Goal: Task Accomplishment & Management: Manage account settings

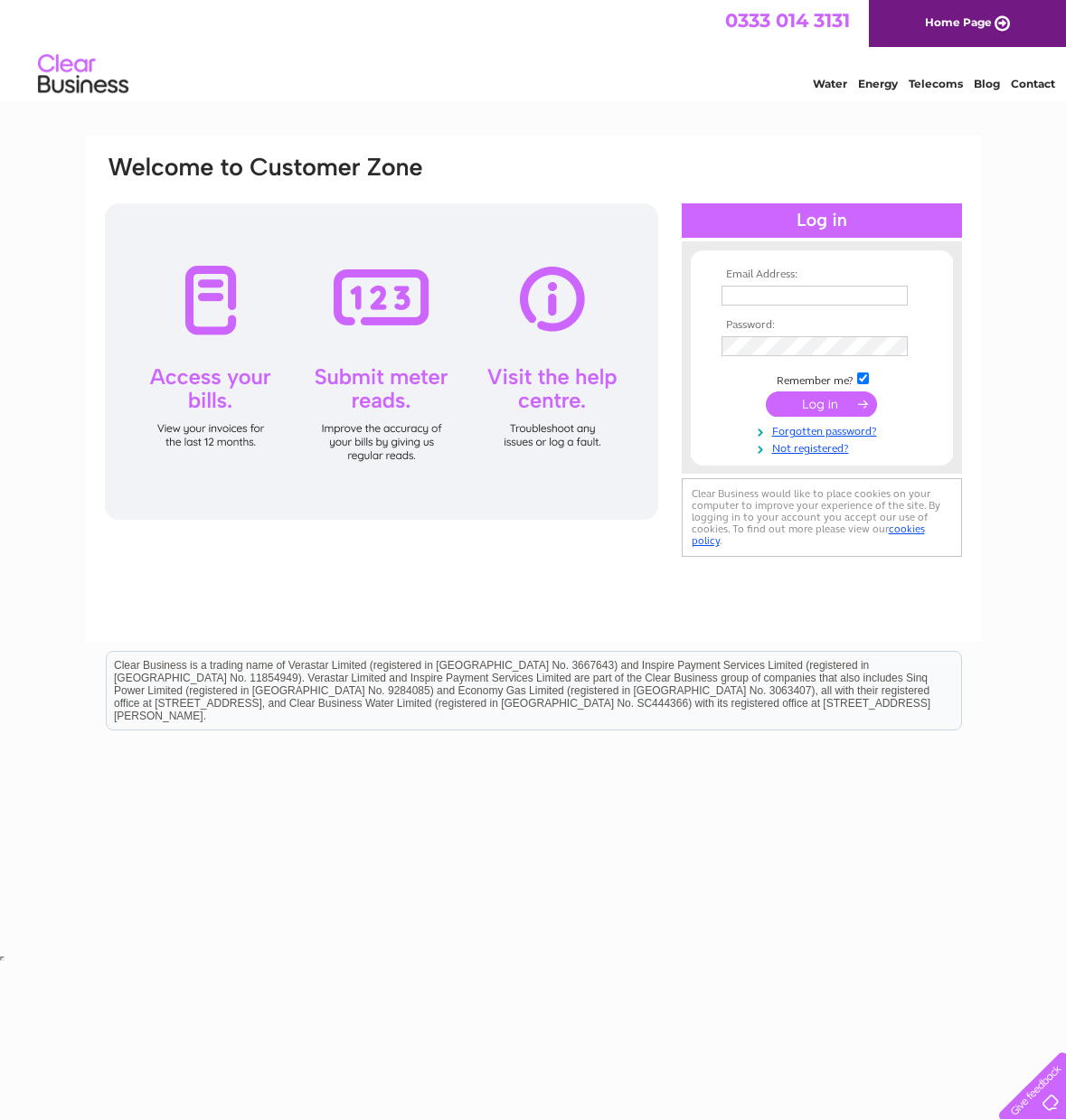
type input "adrianne@csnhomes.uk"
click at [832, 408] on input "submit" at bounding box center [822, 404] width 111 height 25
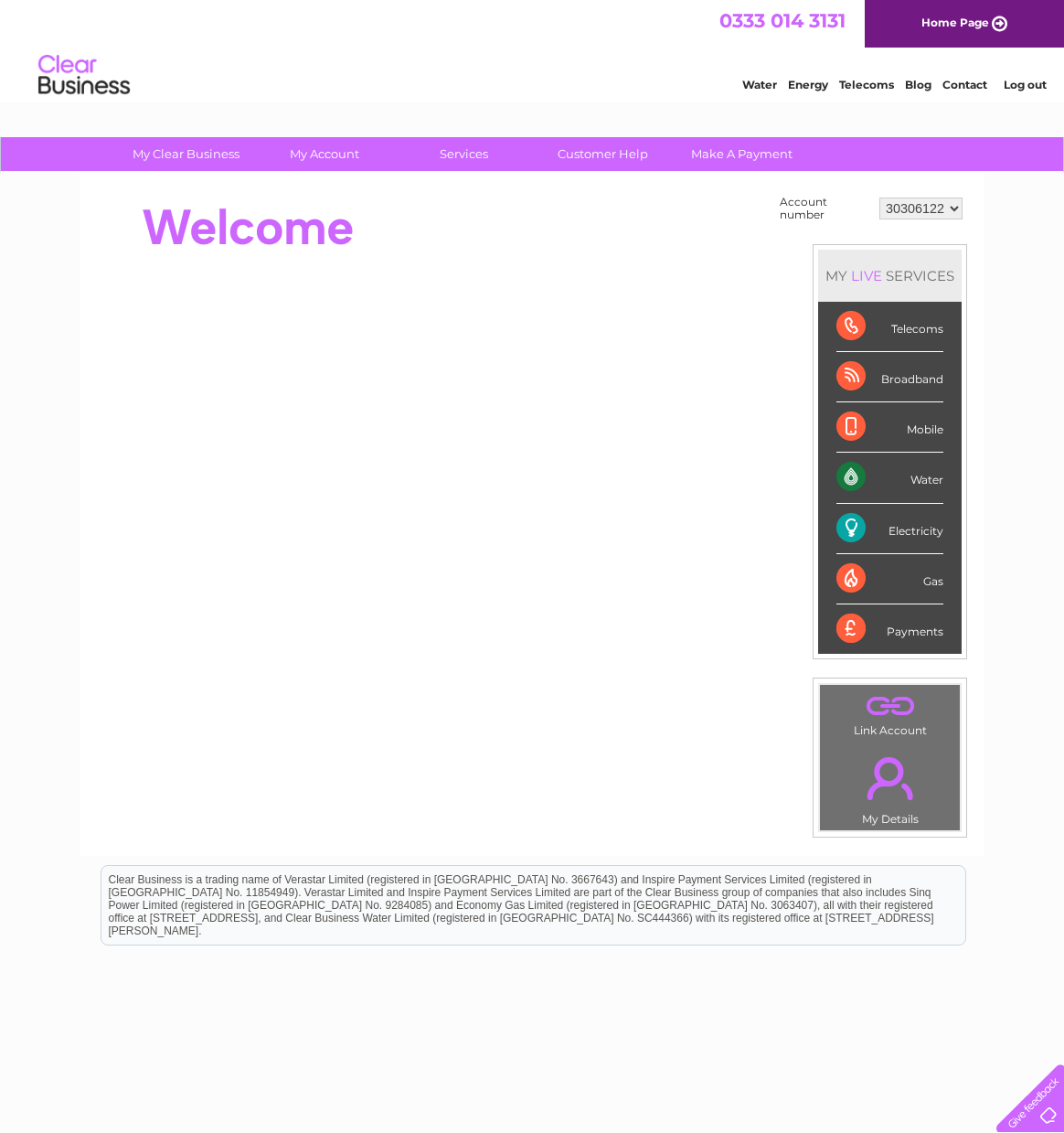
click at [900, 465] on div "Water" at bounding box center [890, 477] width 107 height 50
click at [933, 208] on select "30306122" at bounding box center [921, 209] width 84 height 22
click at [868, 478] on div "Water" at bounding box center [890, 477] width 107 height 50
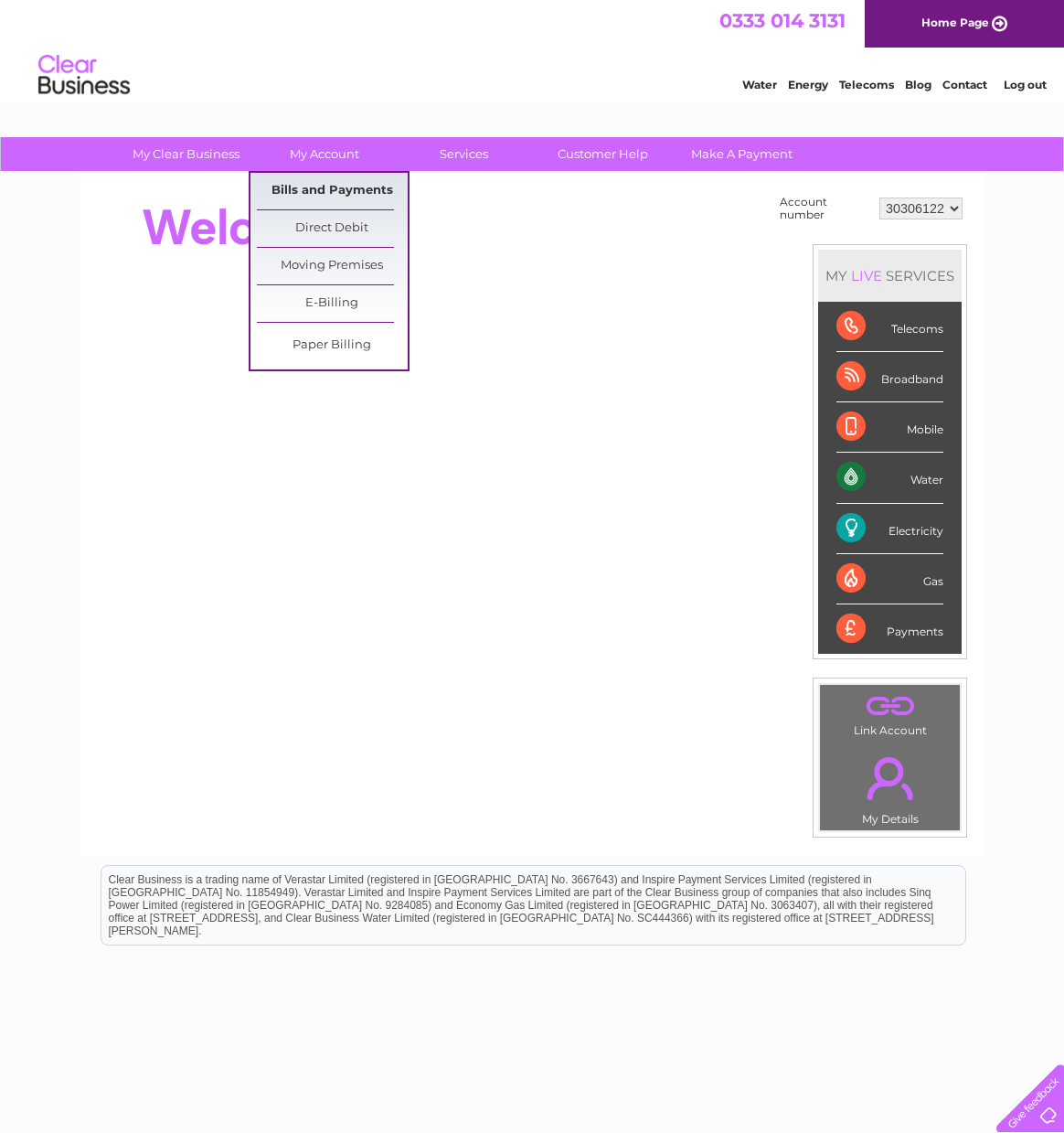
click at [344, 191] on link "Bills and Payments" at bounding box center [331, 191] width 150 height 36
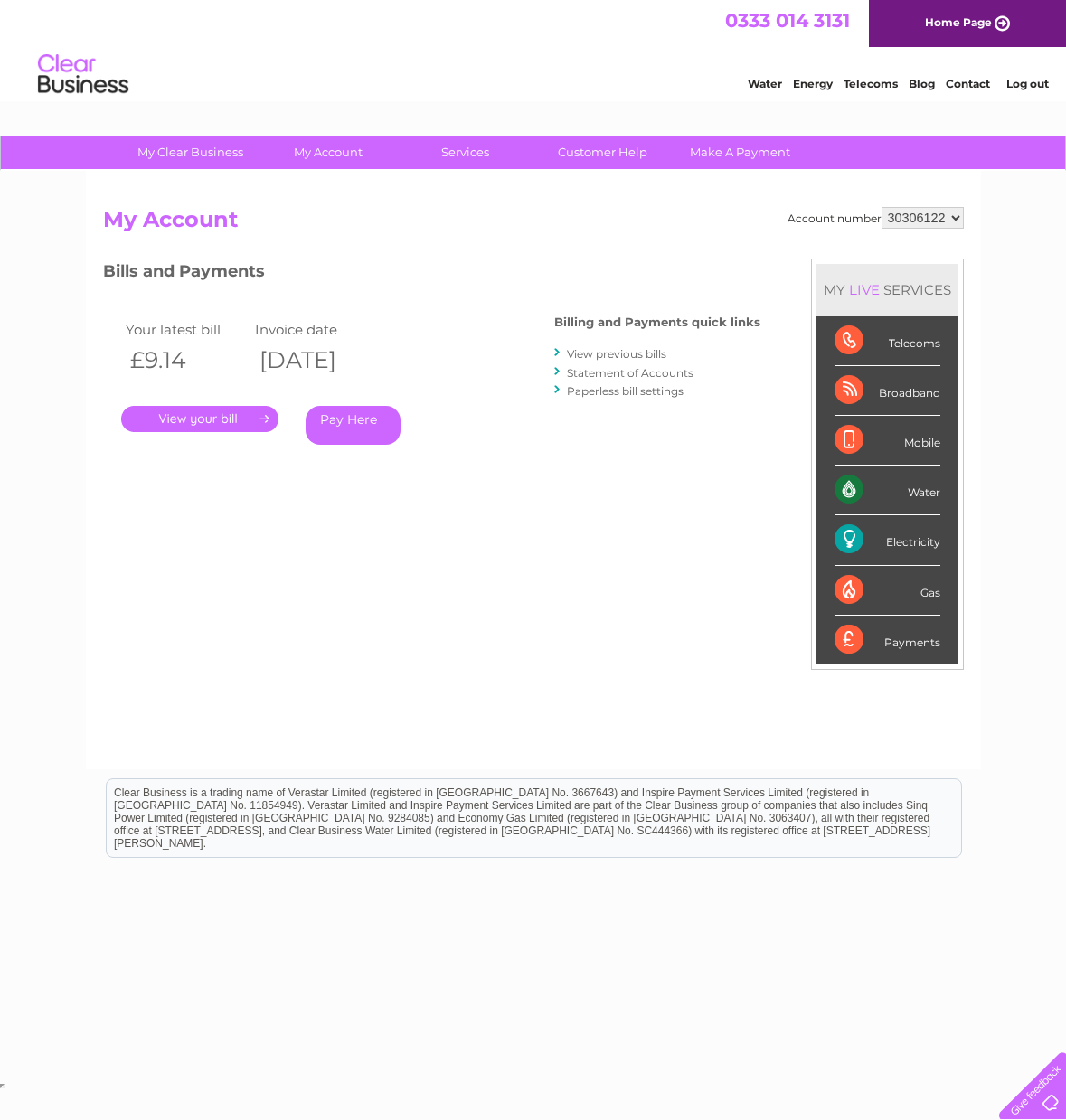
click at [213, 420] on link "." at bounding box center [200, 419] width 158 height 26
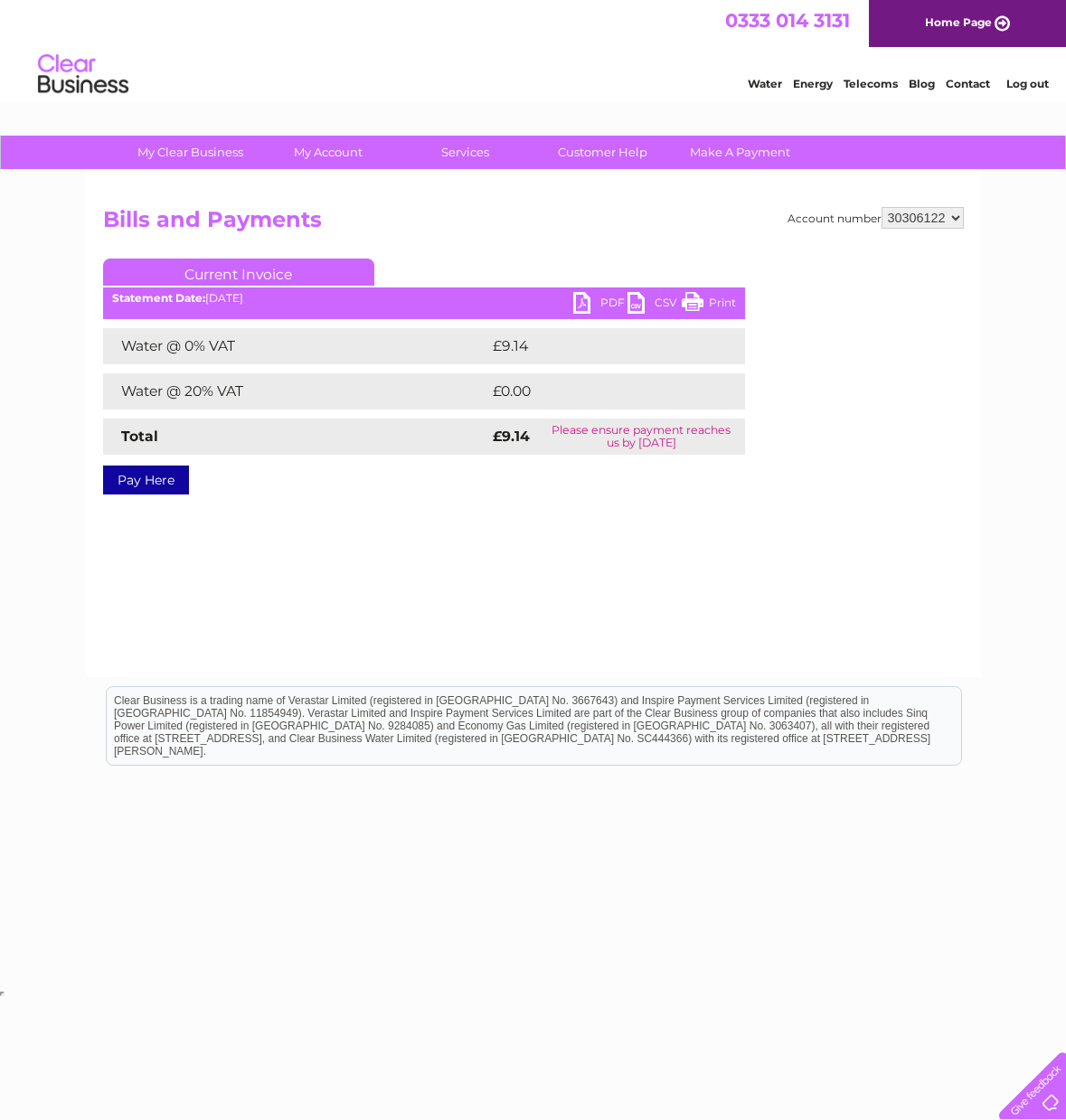
click at [582, 298] on link "PDF" at bounding box center [601, 304] width 54 height 26
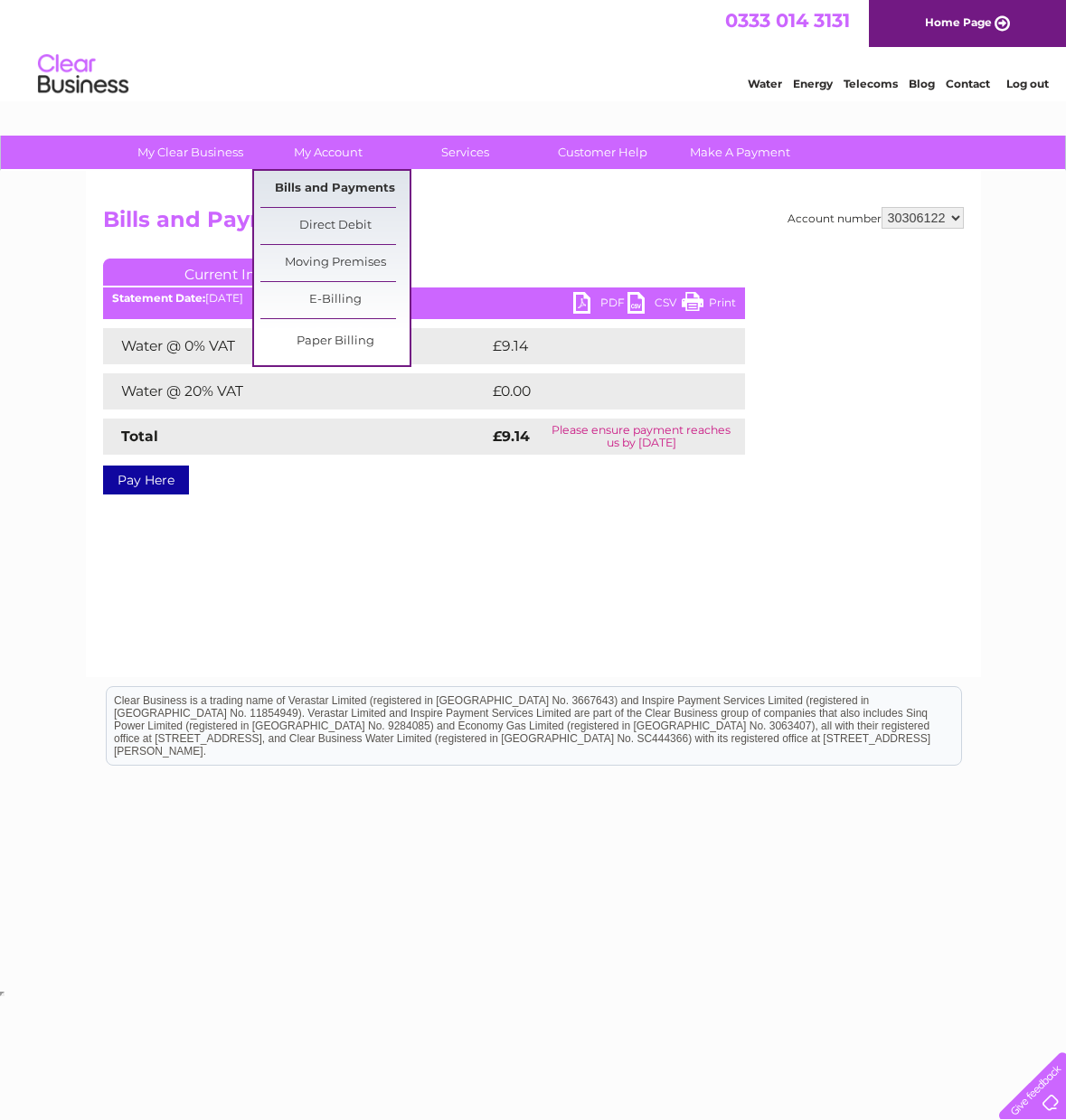
click at [344, 183] on link "Bills and Payments" at bounding box center [335, 189] width 149 height 36
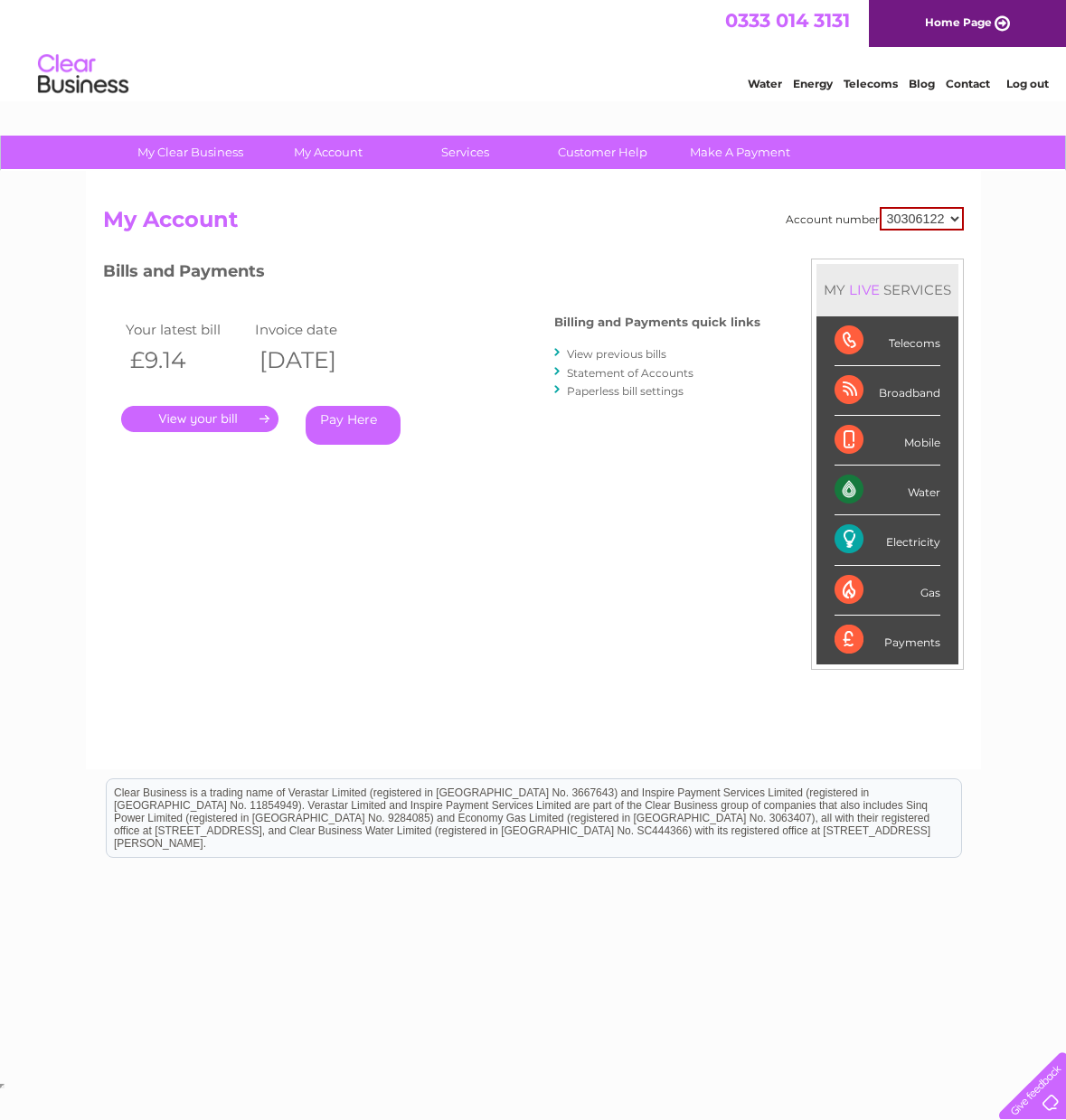
click at [638, 356] on link "View previous bills" at bounding box center [617, 354] width 99 height 14
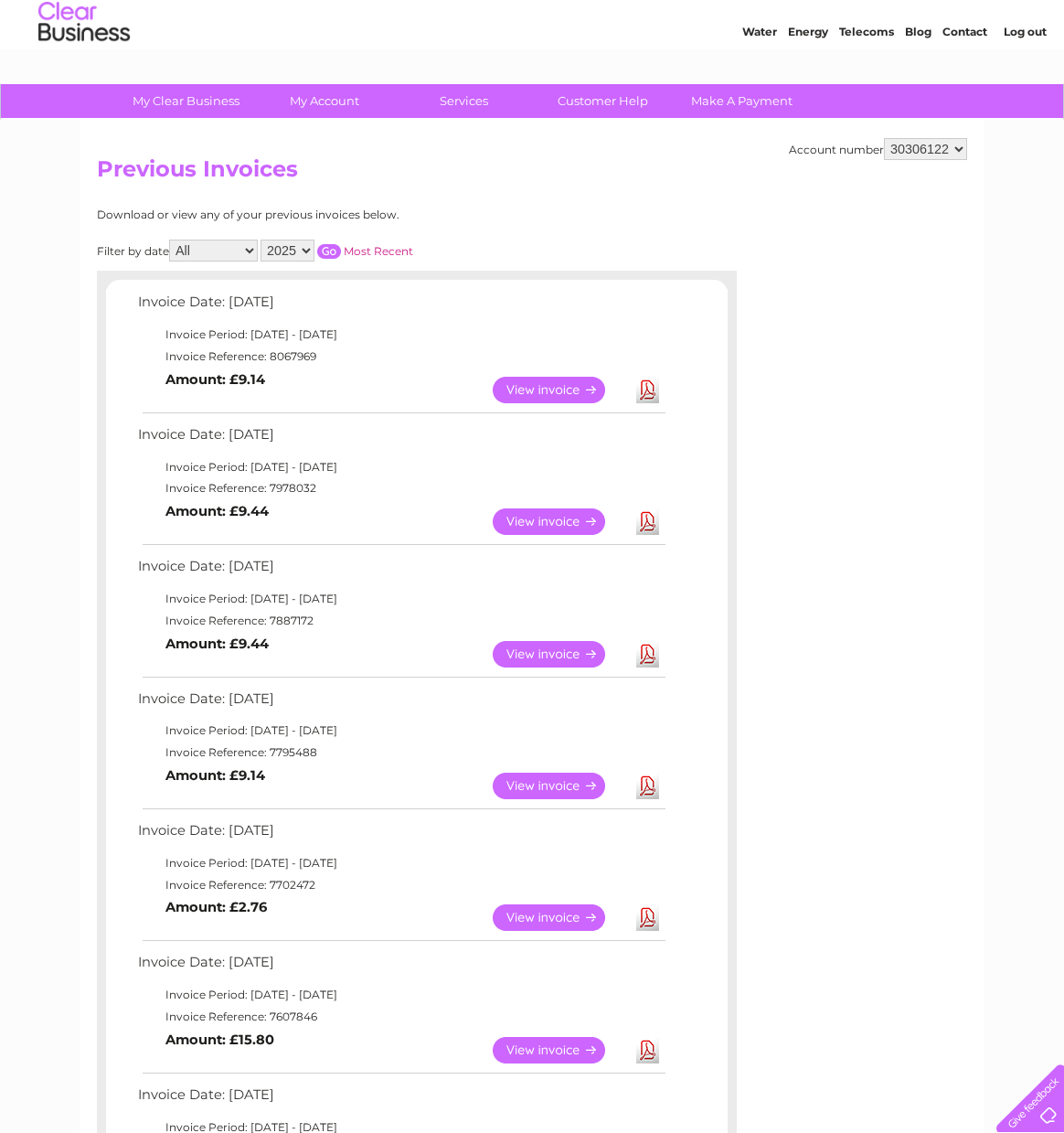
scroll to position [81, 0]
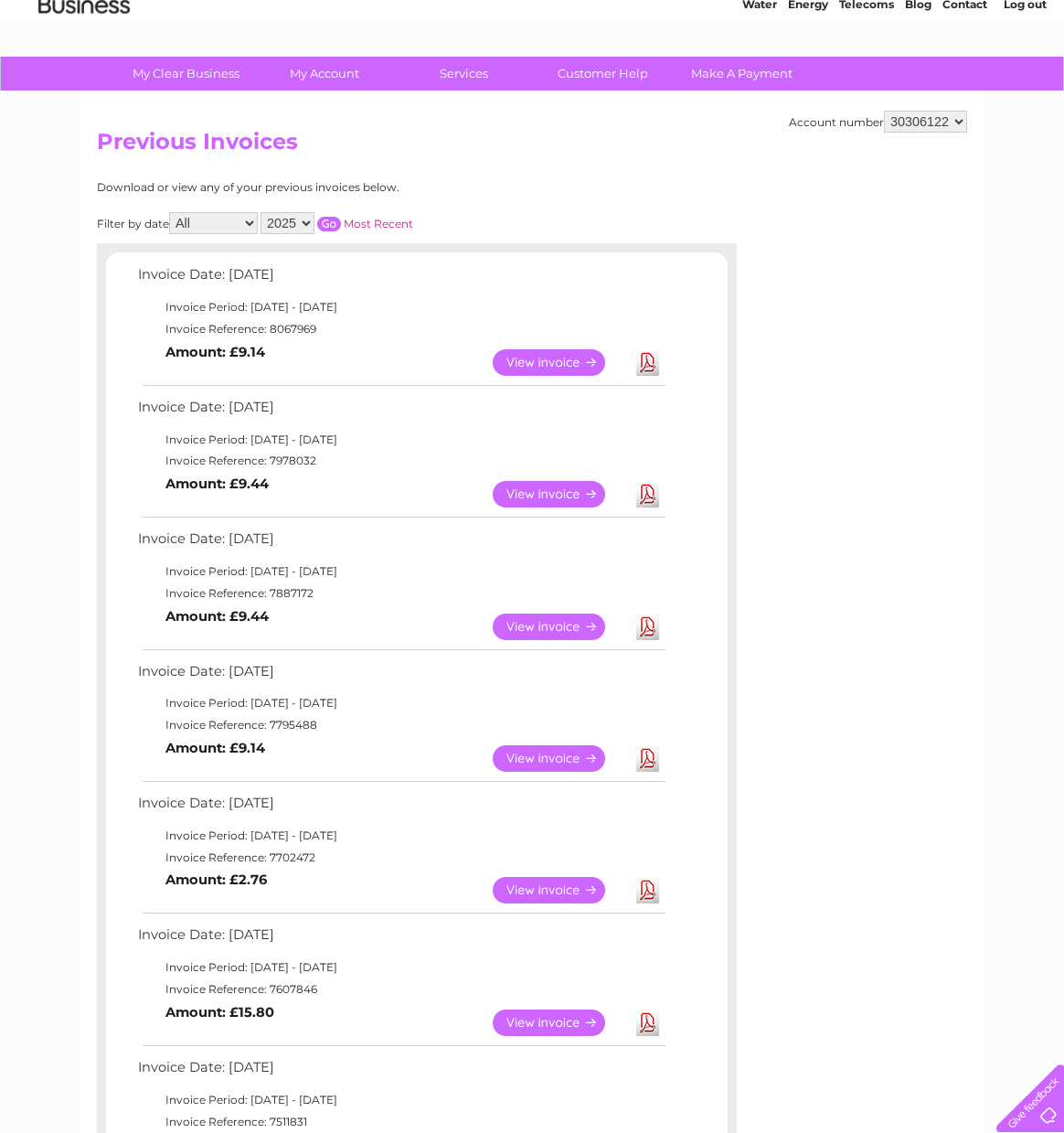
click at [562, 492] on link "View" at bounding box center [560, 494] width 135 height 27
